Goal: Find specific page/section: Find specific page/section

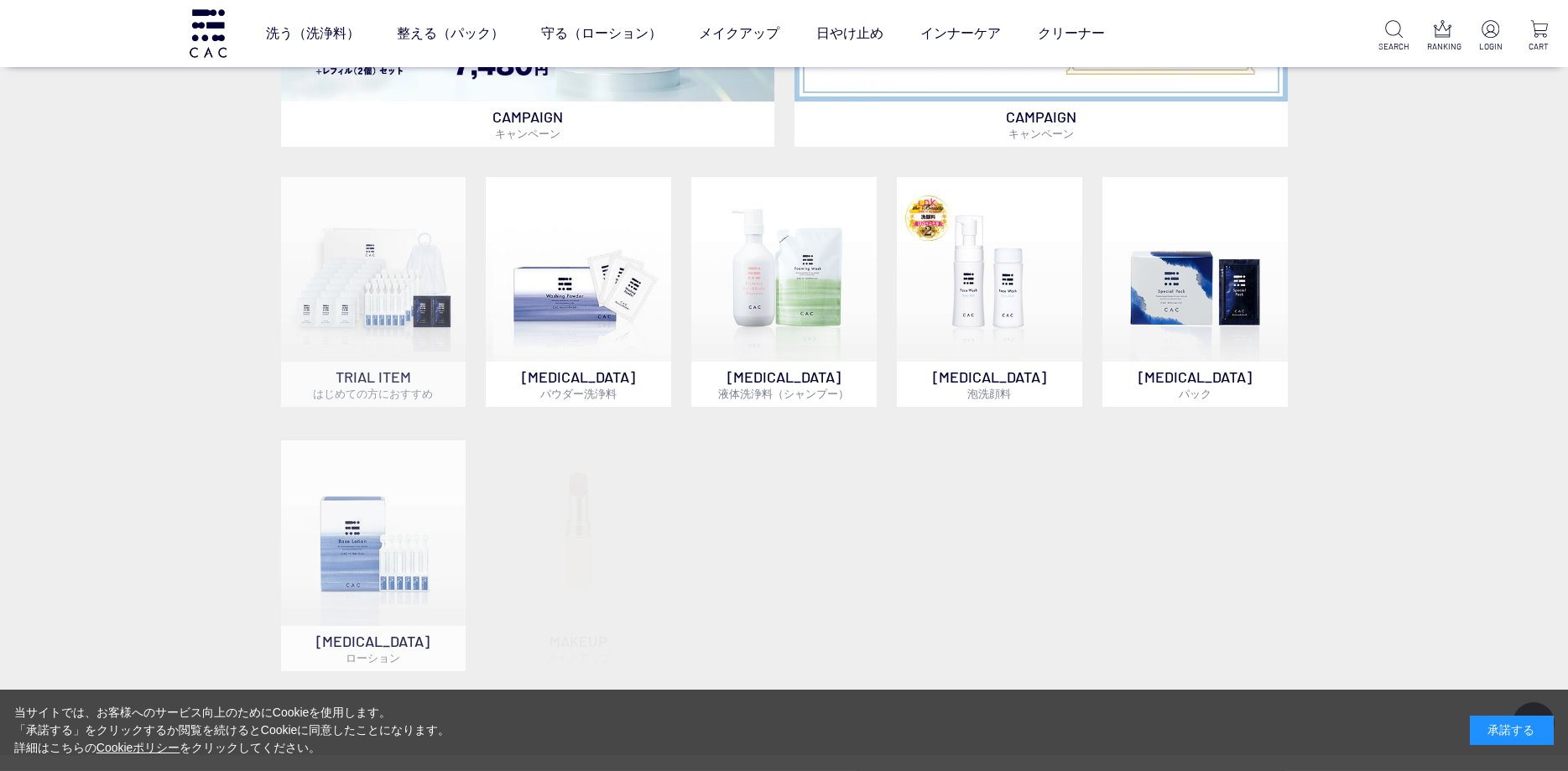
scroll to position [1208, 0]
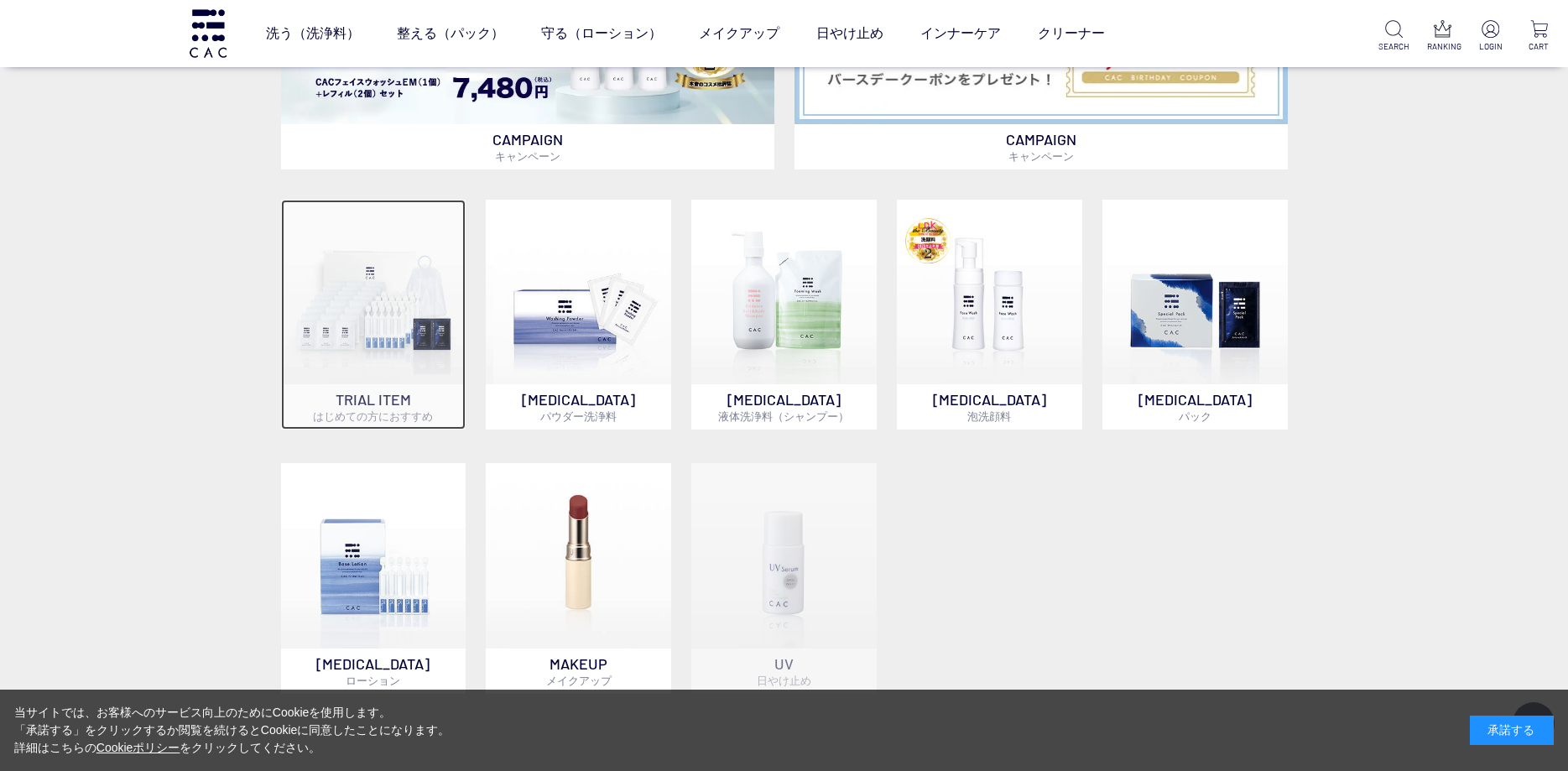
click at [425, 343] on img at bounding box center [373, 291] width 185 height 185
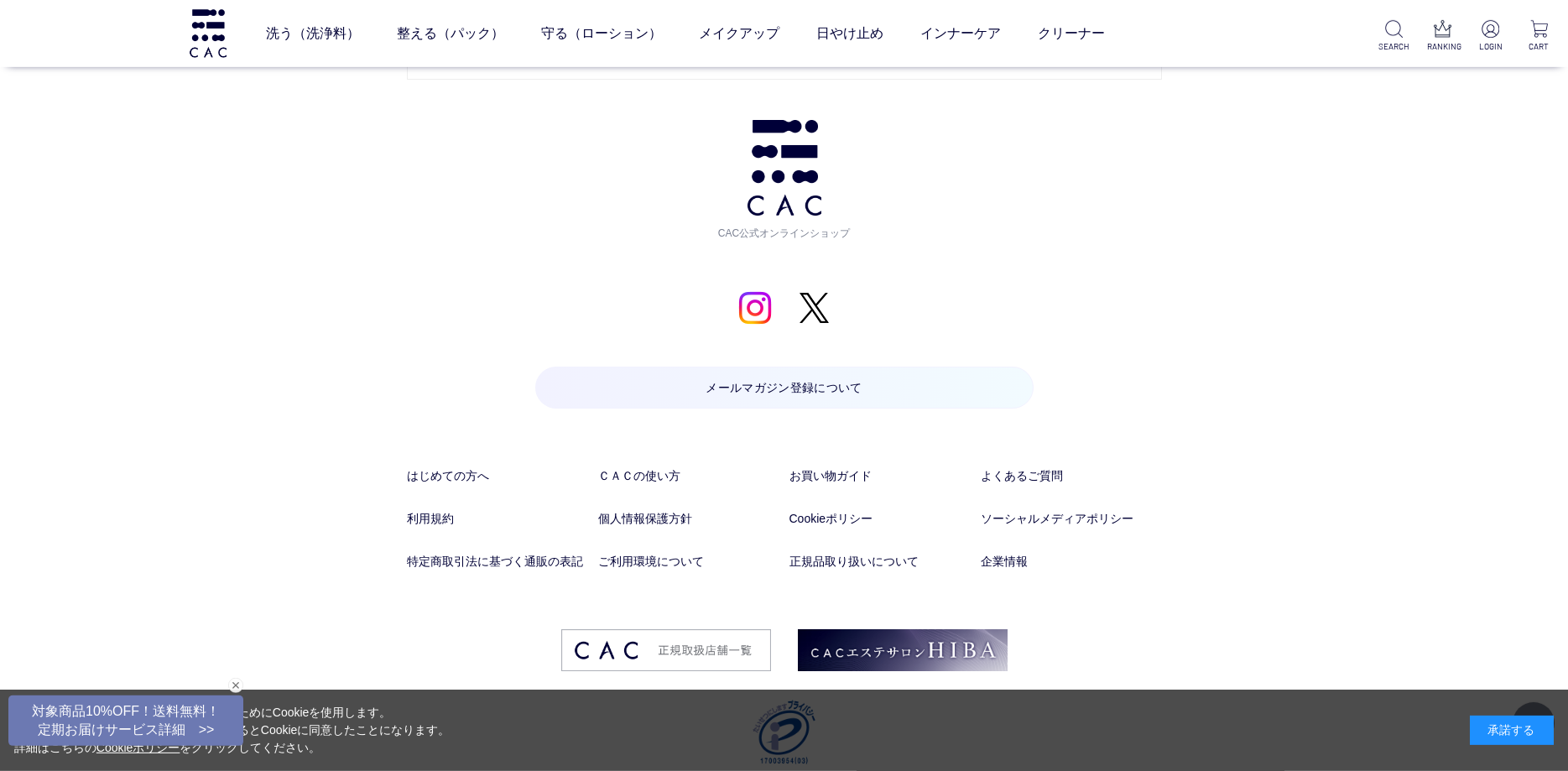
scroll to position [8856, 0]
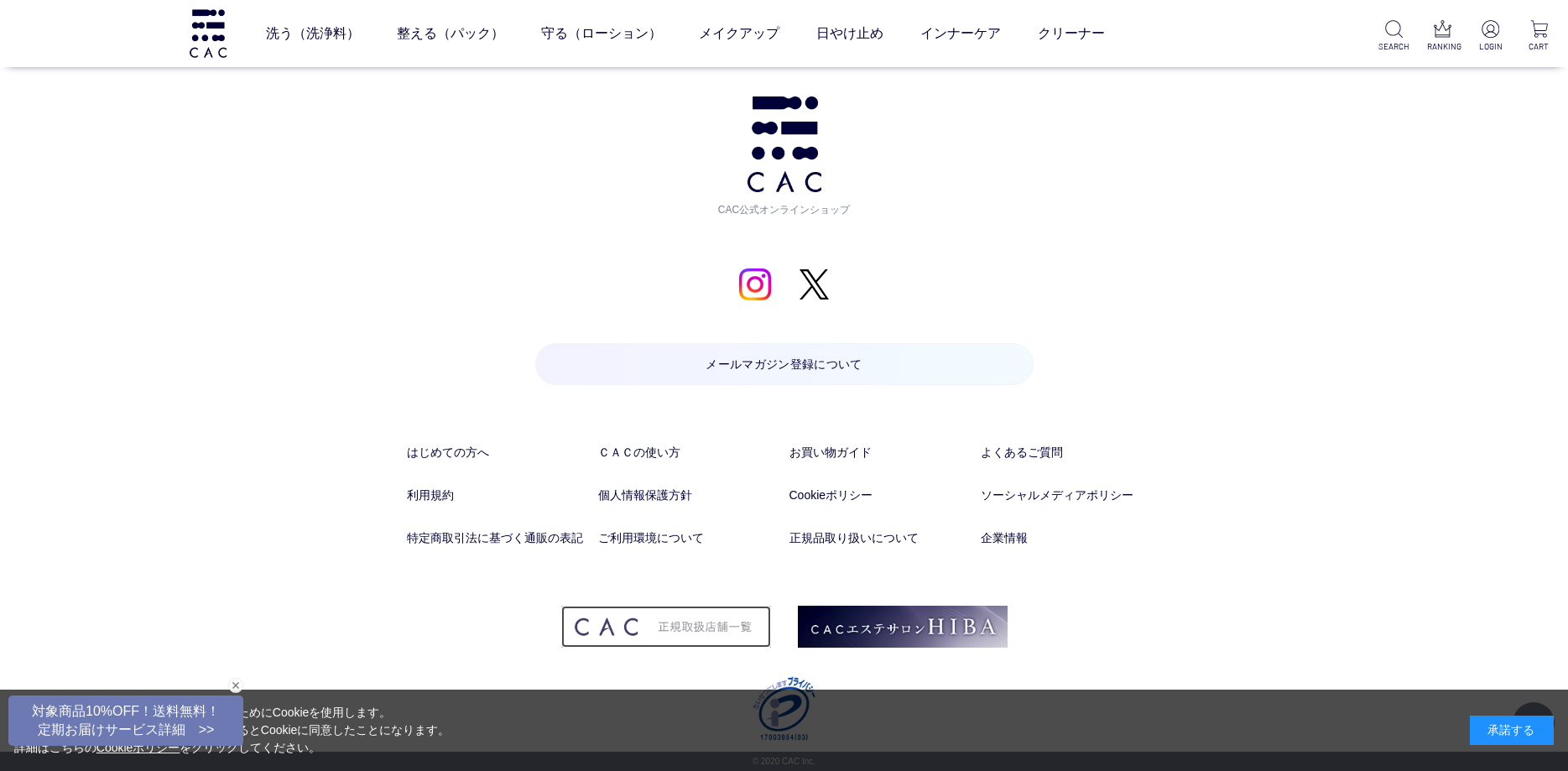
click at [728, 635] on img at bounding box center [666, 627] width 210 height 42
click at [898, 636] on img at bounding box center [902, 627] width 210 height 42
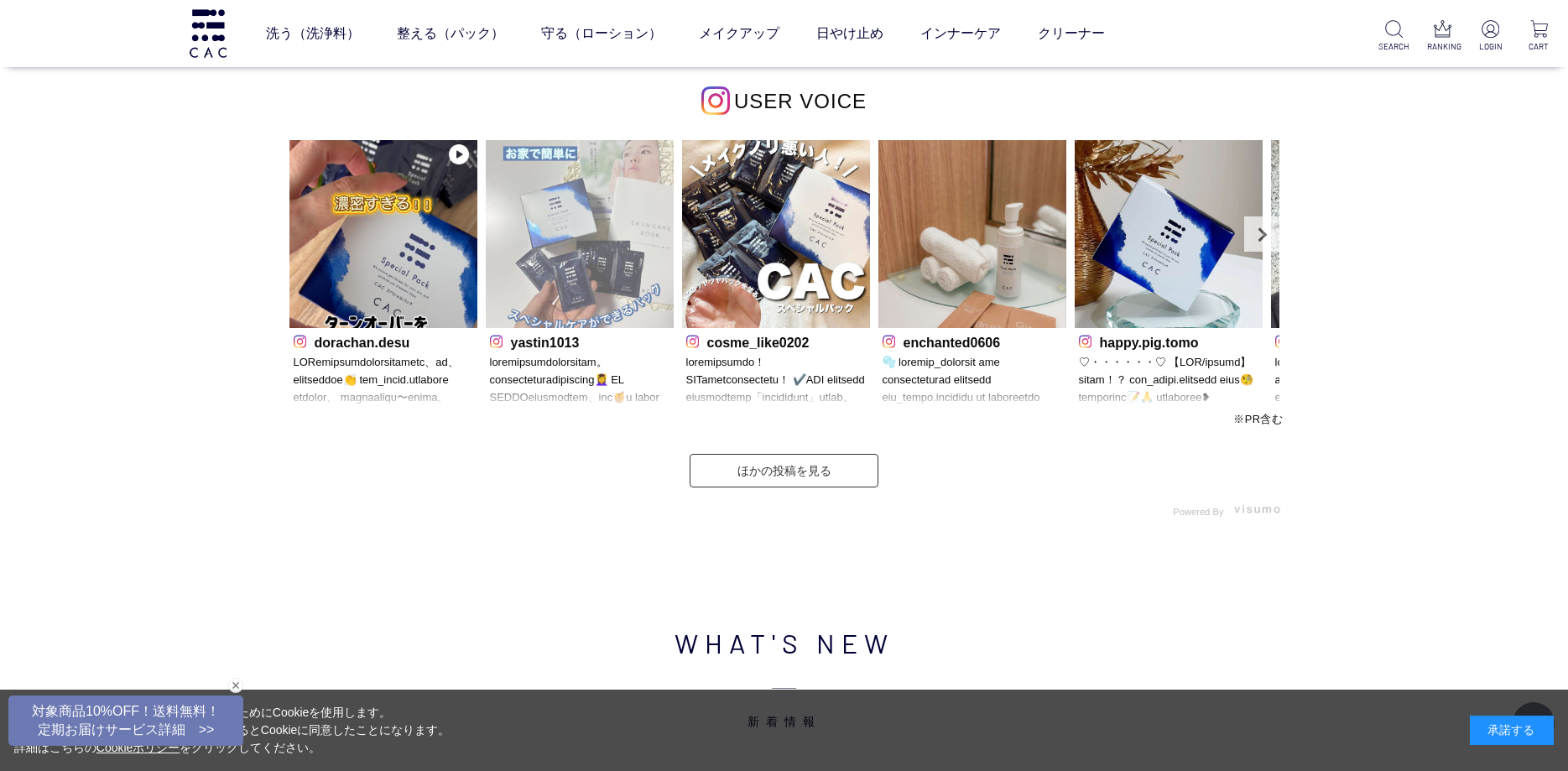
scroll to position [4871, 0]
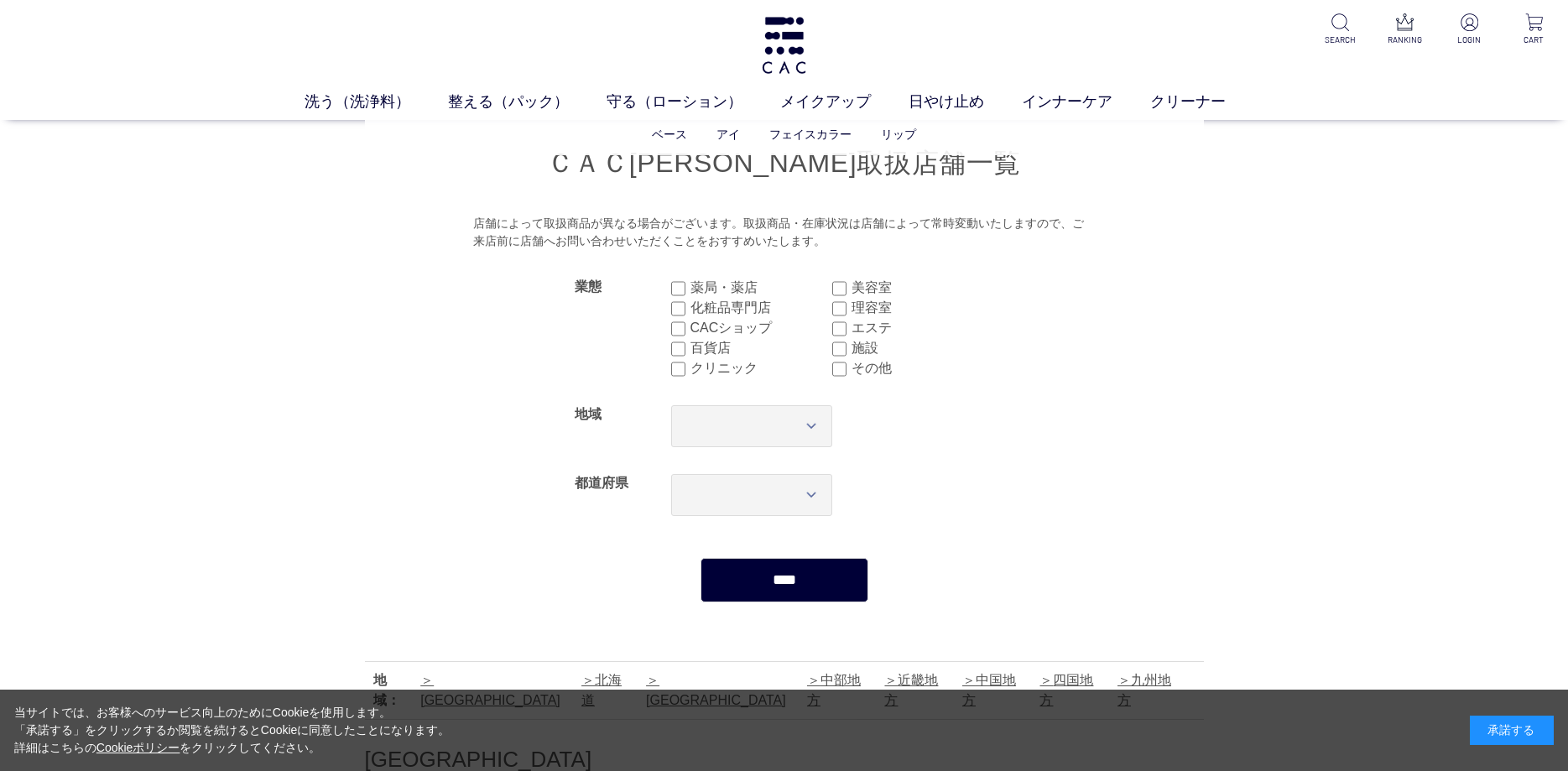
drag, startPoint x: 672, startPoint y: 462, endPoint x: 602, endPoint y: 86, distance: 382.5
click at [848, 329] on div "薬局・薬店 美容室 化粧品専門店 理容室 CACショップ エステ 百貨店 施設 クリニック その他" at bounding box center [833, 328] width 323 height 127
